Goal: Navigation & Orientation: Find specific page/section

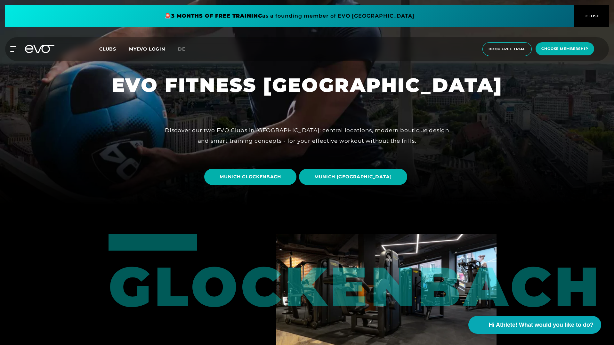
scroll to position [349, 0]
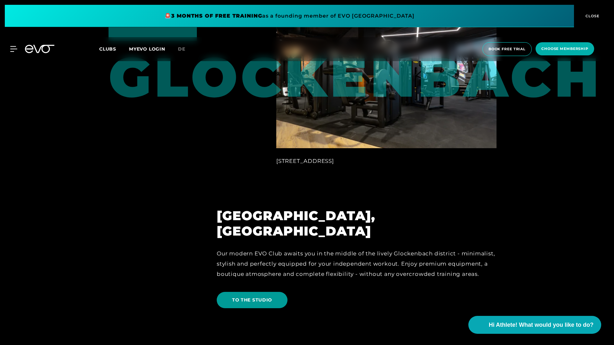
click at [266, 297] on span "TO THE STUDIO" at bounding box center [252, 300] width 40 height 7
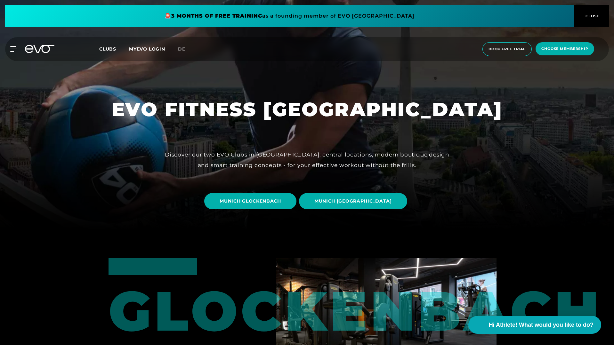
scroll to position [117, 0]
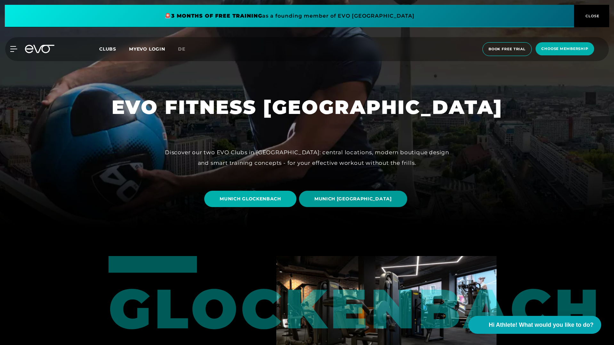
click at [344, 205] on span "MUNICH [GEOGRAPHIC_DATA]" at bounding box center [353, 199] width 108 height 16
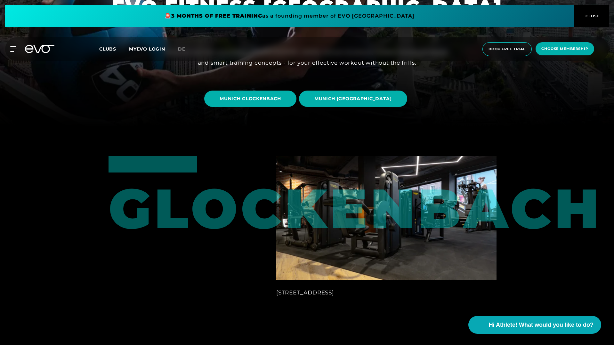
scroll to position [7, 0]
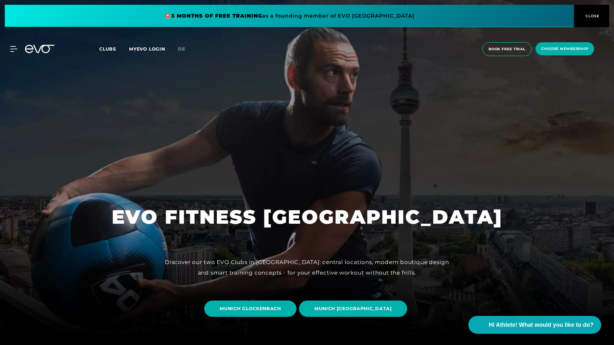
click at [32, 43] on div "MyEVO Login About Memberships free trial DAYPASS EVO Studios [GEOGRAPHIC_DATA] …" at bounding box center [306, 49] width 611 height 24
click at [43, 51] on icon at bounding box center [39, 49] width 29 height 8
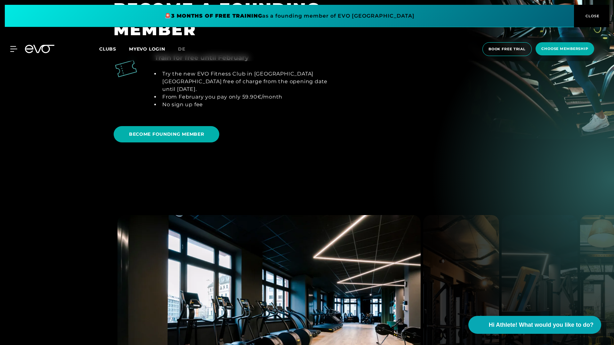
scroll to position [843, 0]
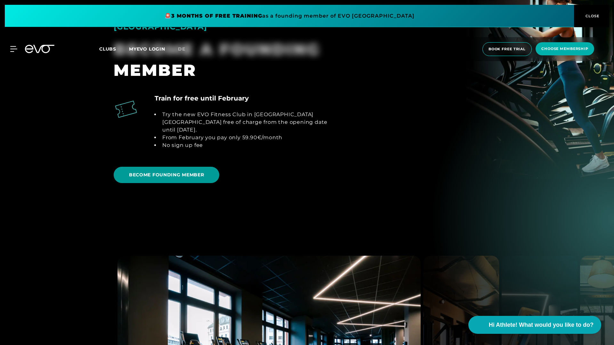
click at [173, 172] on span "BECOME FOUNDING MEMBER" at bounding box center [166, 175] width 75 height 7
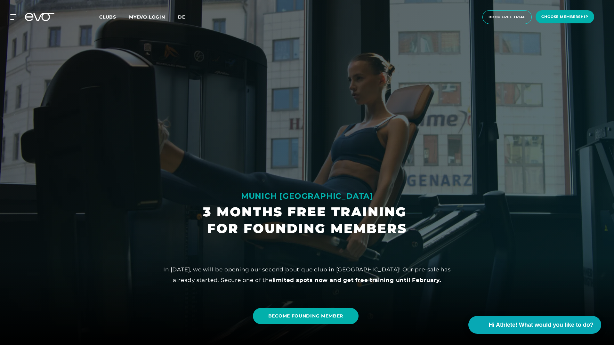
click at [181, 16] on span "de" at bounding box center [181, 17] width 7 height 6
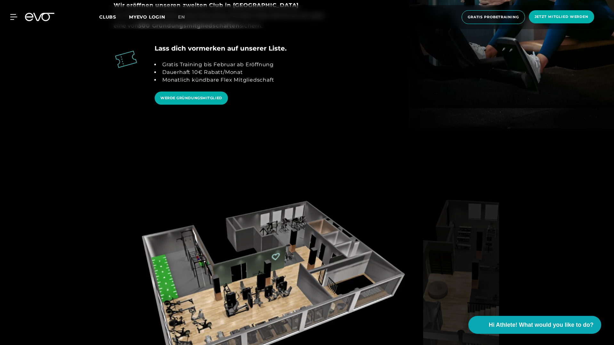
scroll to position [819, 0]
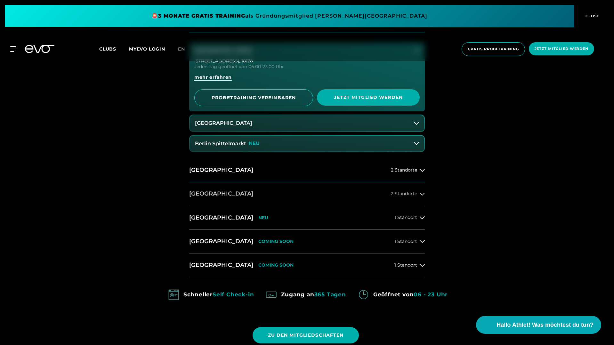
scroll to position [407, 0]
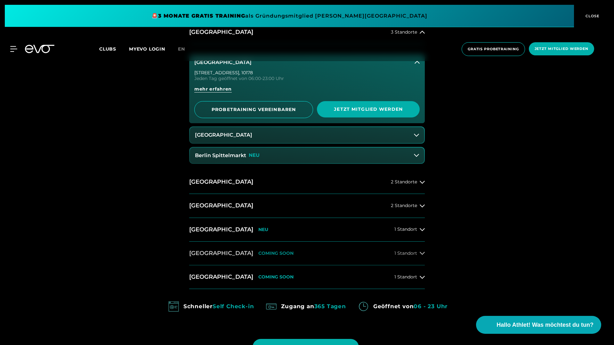
click at [417, 251] on span "1 Standort" at bounding box center [405, 253] width 23 height 5
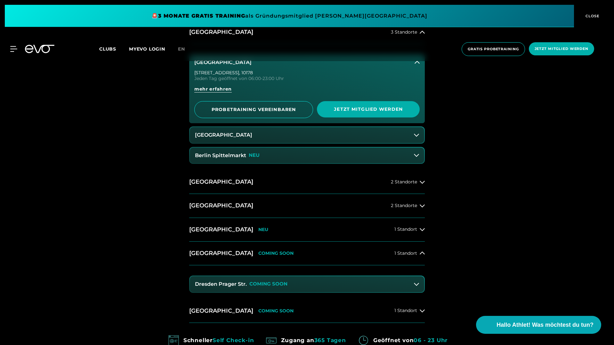
click at [233, 284] on h3 "Dresden Prager Str." at bounding box center [221, 284] width 52 height 6
